Goal: Task Accomplishment & Management: Manage account settings

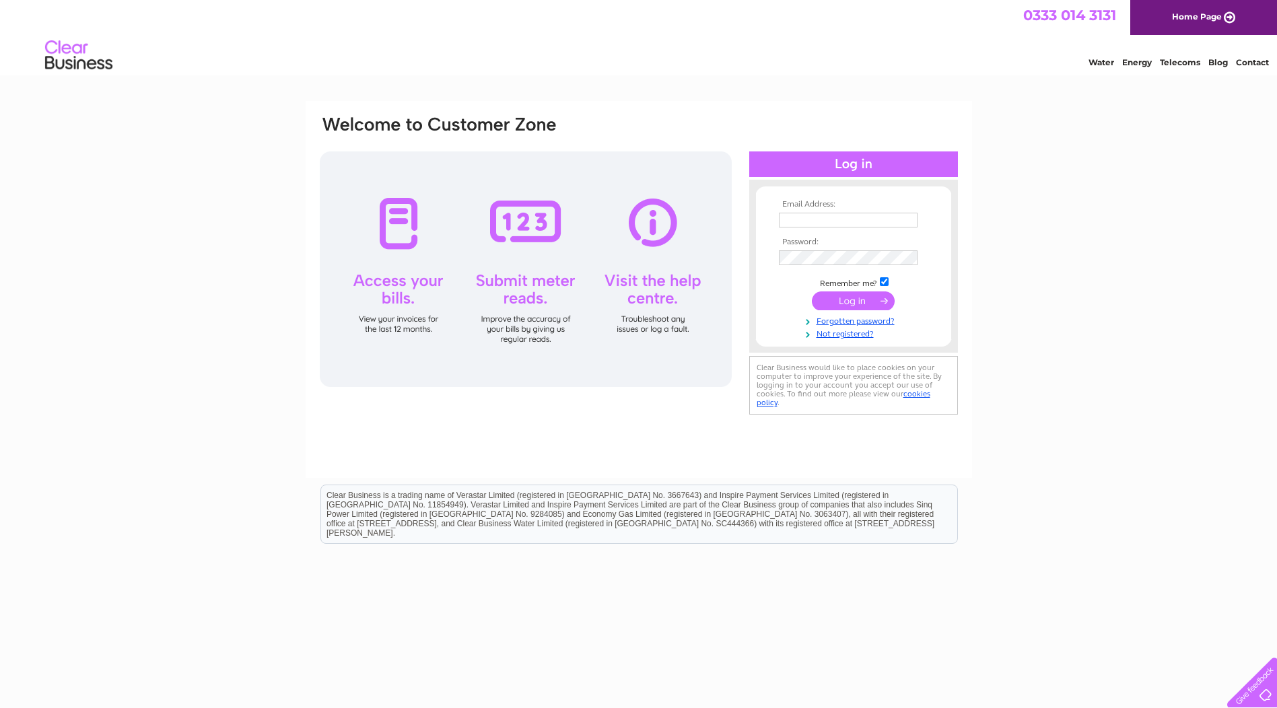
type input "accountspayable.uk@corelab.com"
click at [859, 301] on input "submit" at bounding box center [853, 300] width 83 height 19
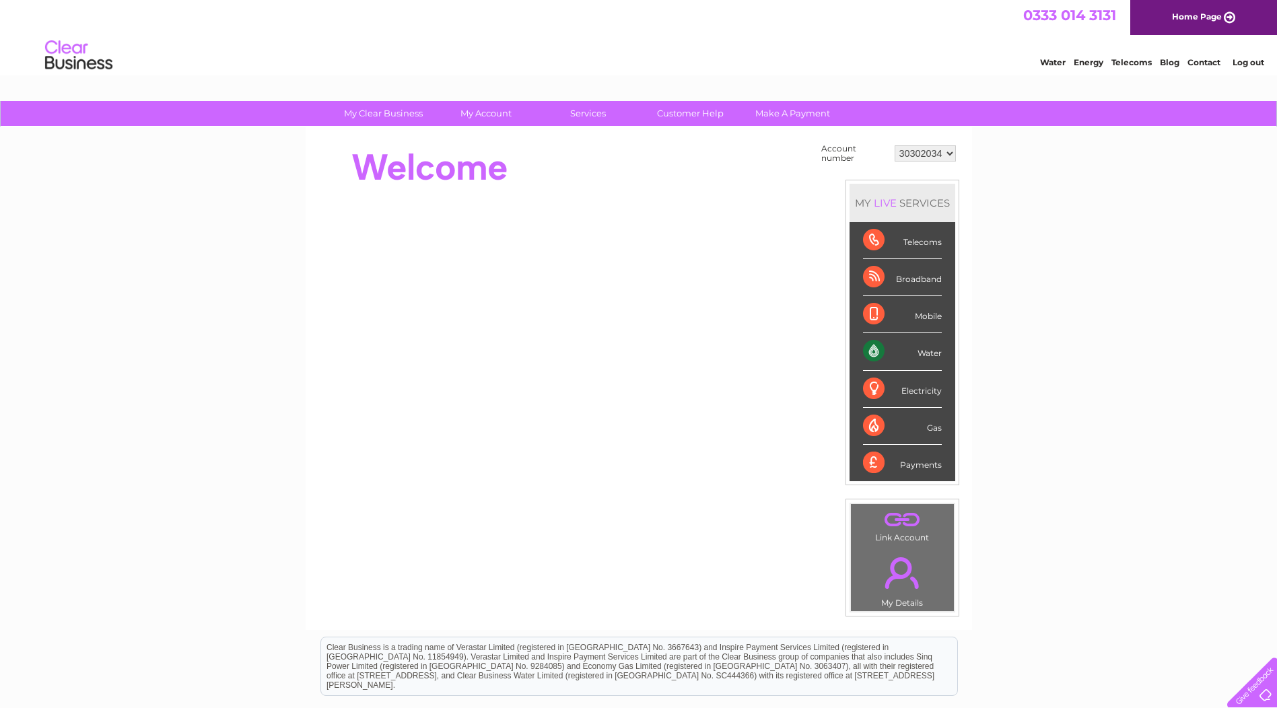
click at [920, 351] on div "Water" at bounding box center [902, 351] width 79 height 37
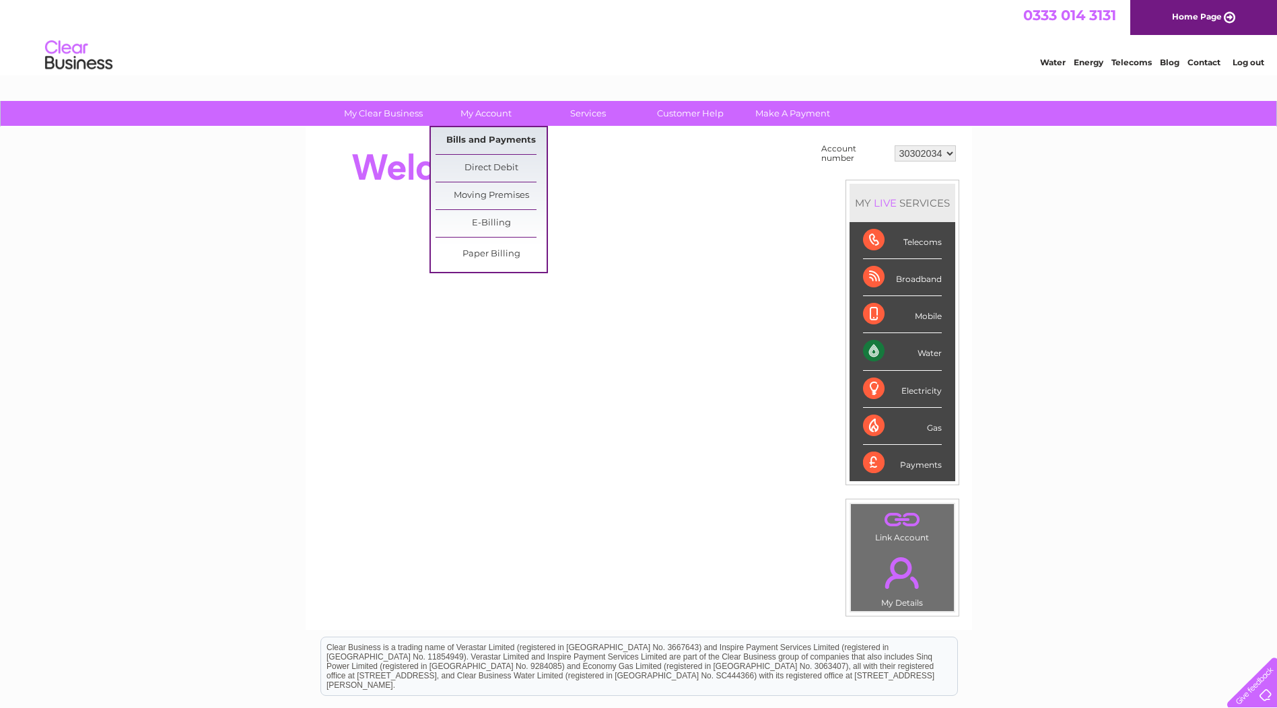
click at [477, 143] on link "Bills and Payments" at bounding box center [490, 140] width 111 height 27
click at [479, 135] on link "Bills and Payments" at bounding box center [490, 140] width 111 height 27
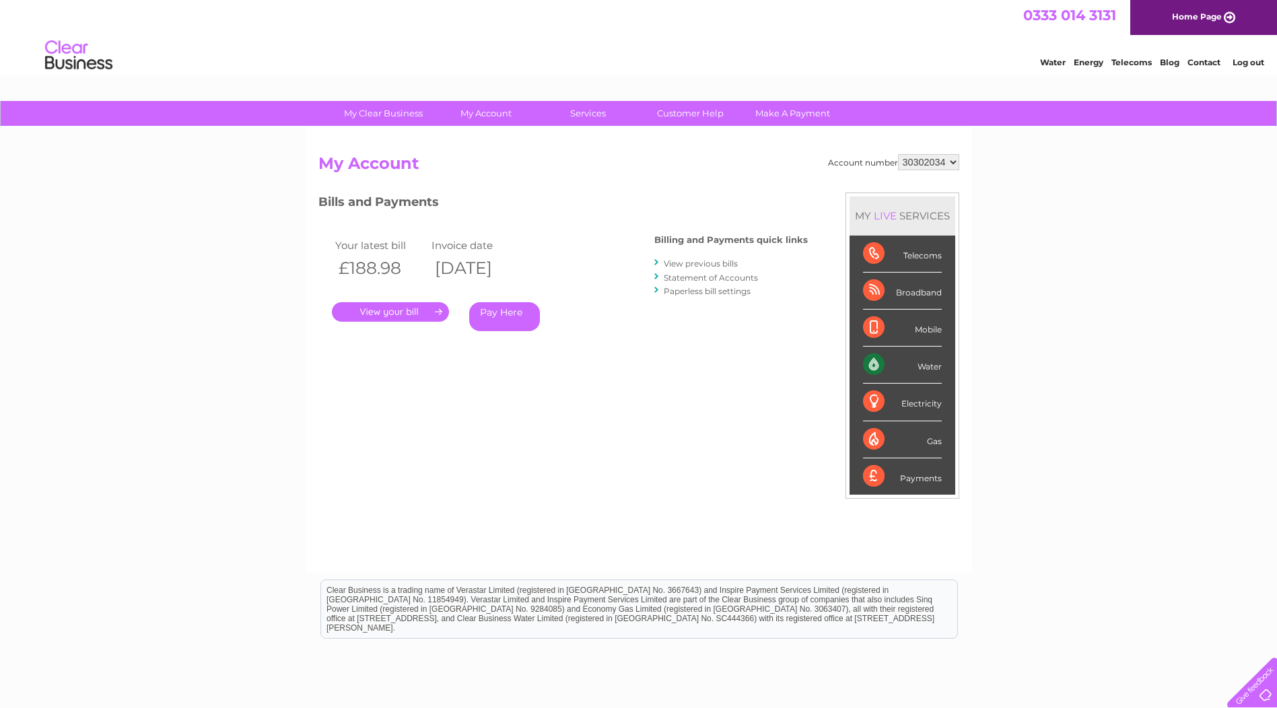
click at [402, 312] on link "." at bounding box center [390, 312] width 117 height 20
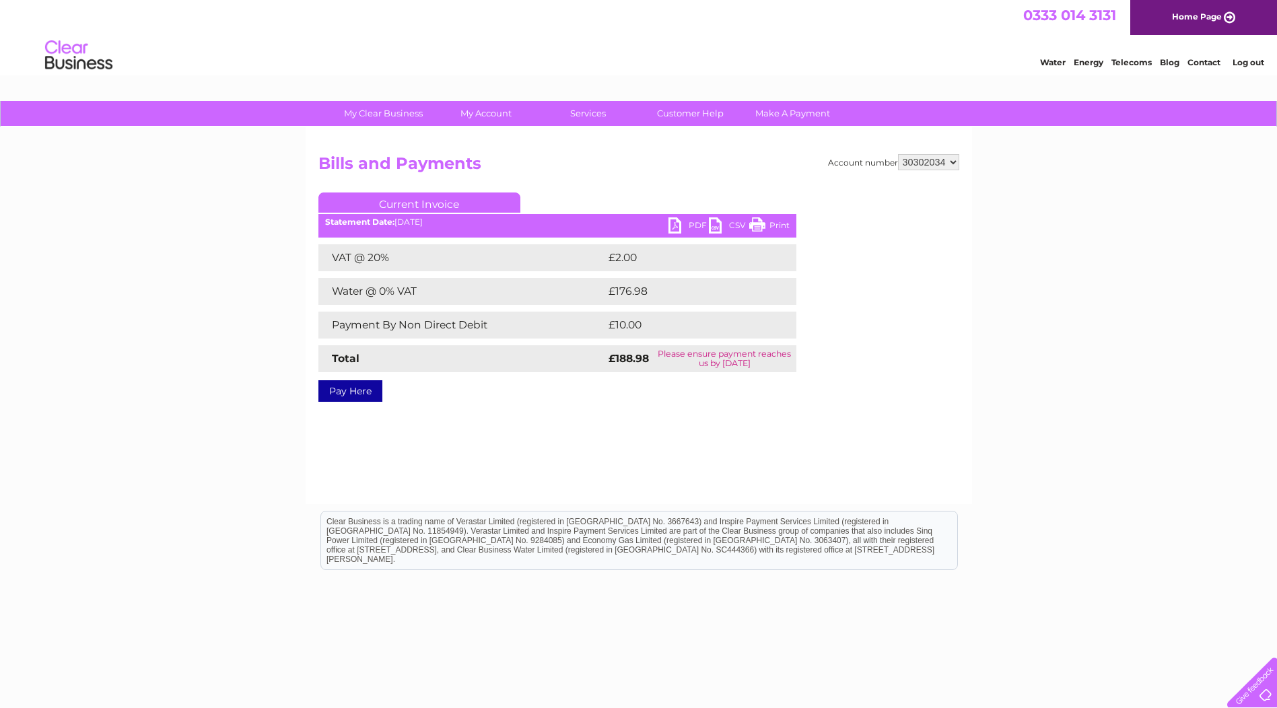
click at [673, 226] on link "PDF" at bounding box center [688, 227] width 40 height 20
